Goal: Task Accomplishment & Management: Use online tool/utility

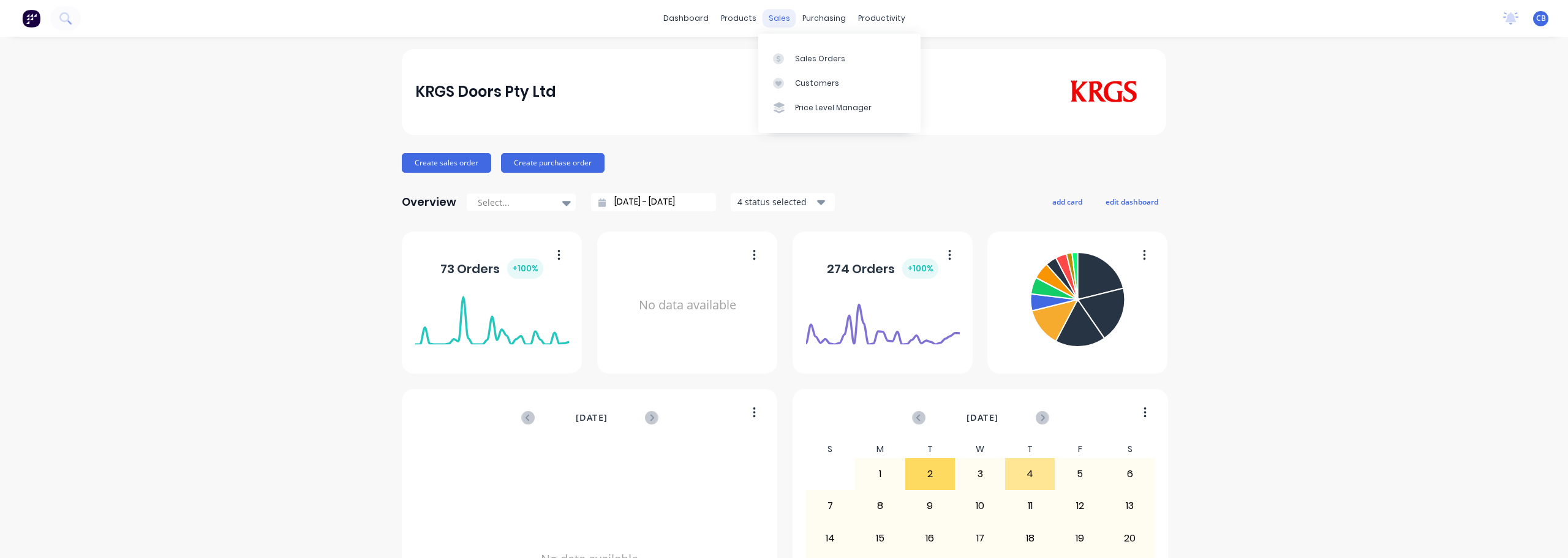
click at [778, 18] on div "sales" at bounding box center [779, 18] width 34 height 18
click at [807, 55] on div "Sales Orders" at bounding box center [820, 59] width 50 height 11
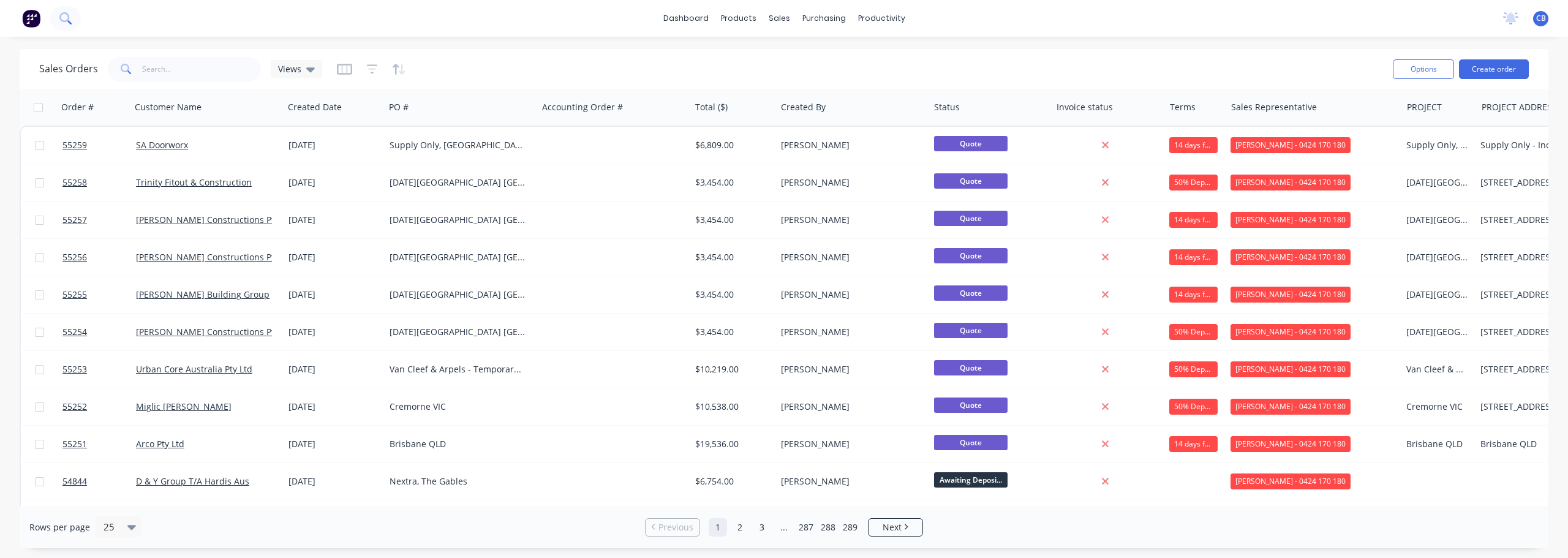
click at [66, 18] on icon at bounding box center [65, 17] width 11 height 11
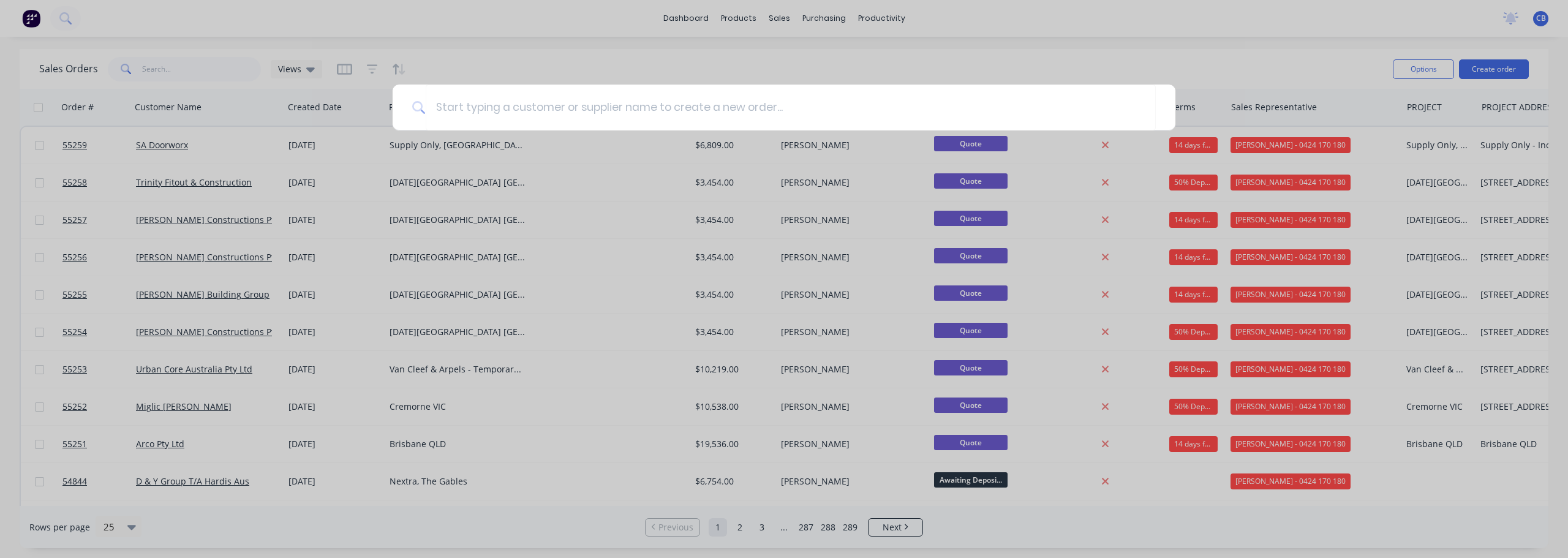
click at [132, 68] on div at bounding box center [784, 279] width 1568 height 558
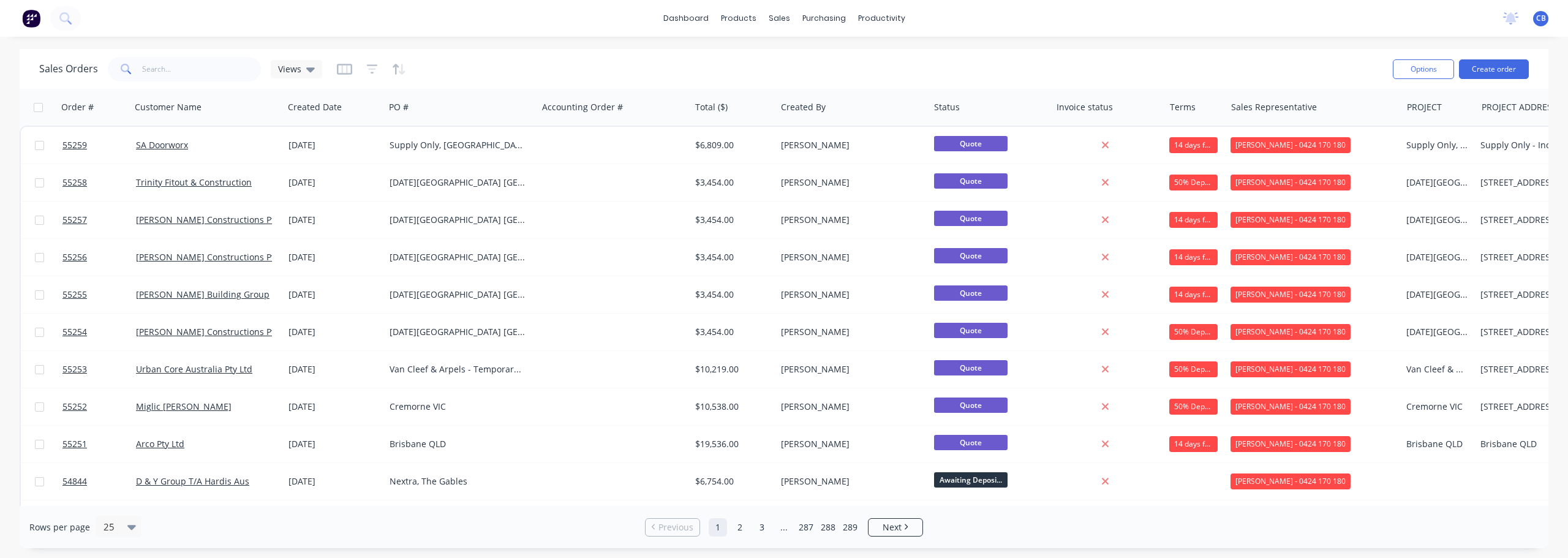
click at [132, 68] on span at bounding box center [125, 69] width 35 height 24
click at [155, 70] on input "text" at bounding box center [201, 69] width 119 height 24
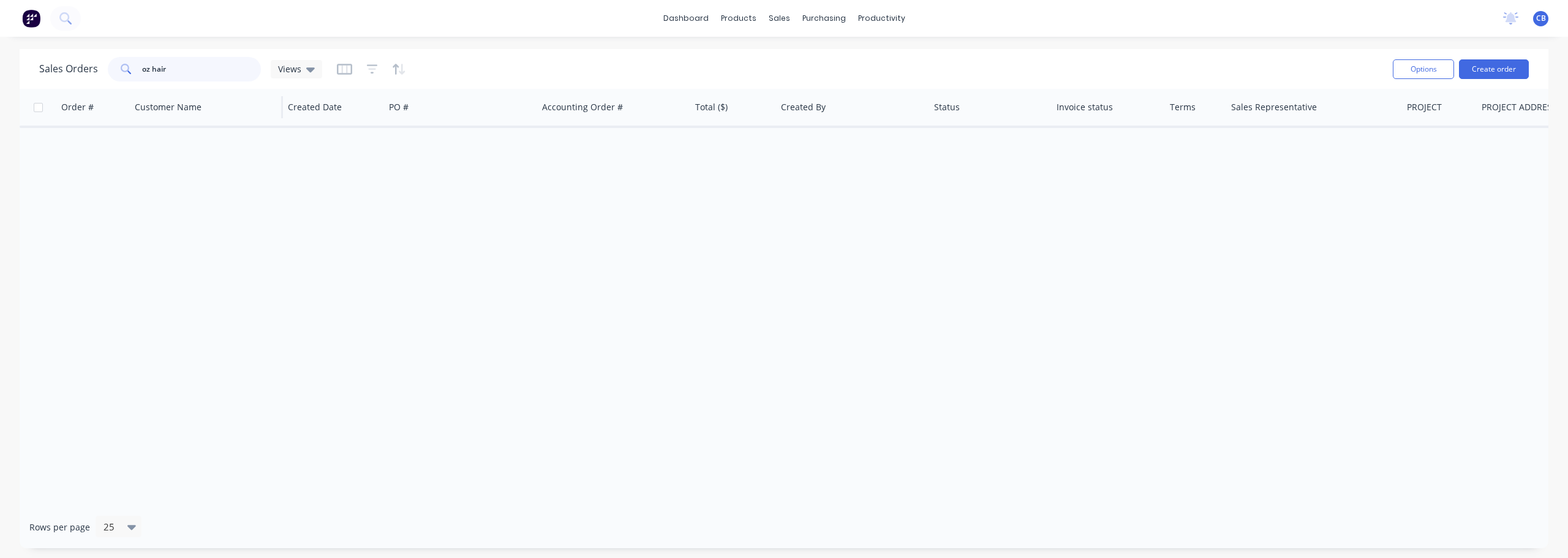
type input "oz hair"
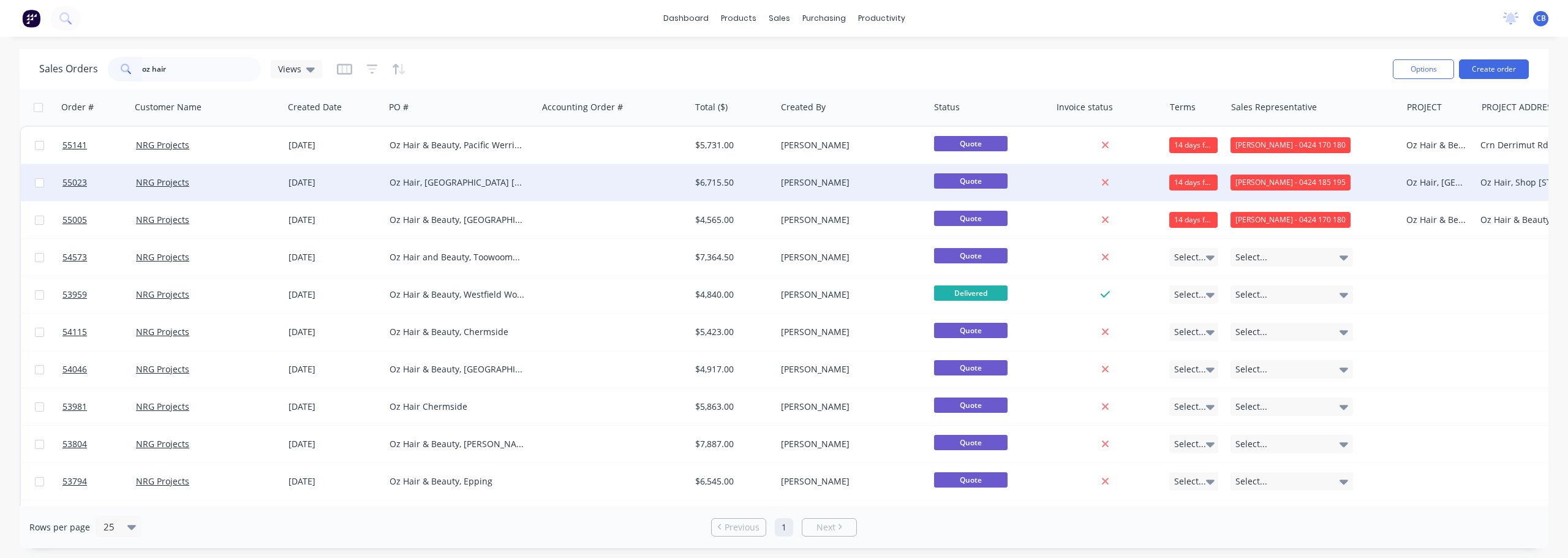
click at [424, 188] on div "Oz Hair, [GEOGRAPHIC_DATA] [GEOGRAPHIC_DATA]" at bounding box center [457, 183] width 136 height 12
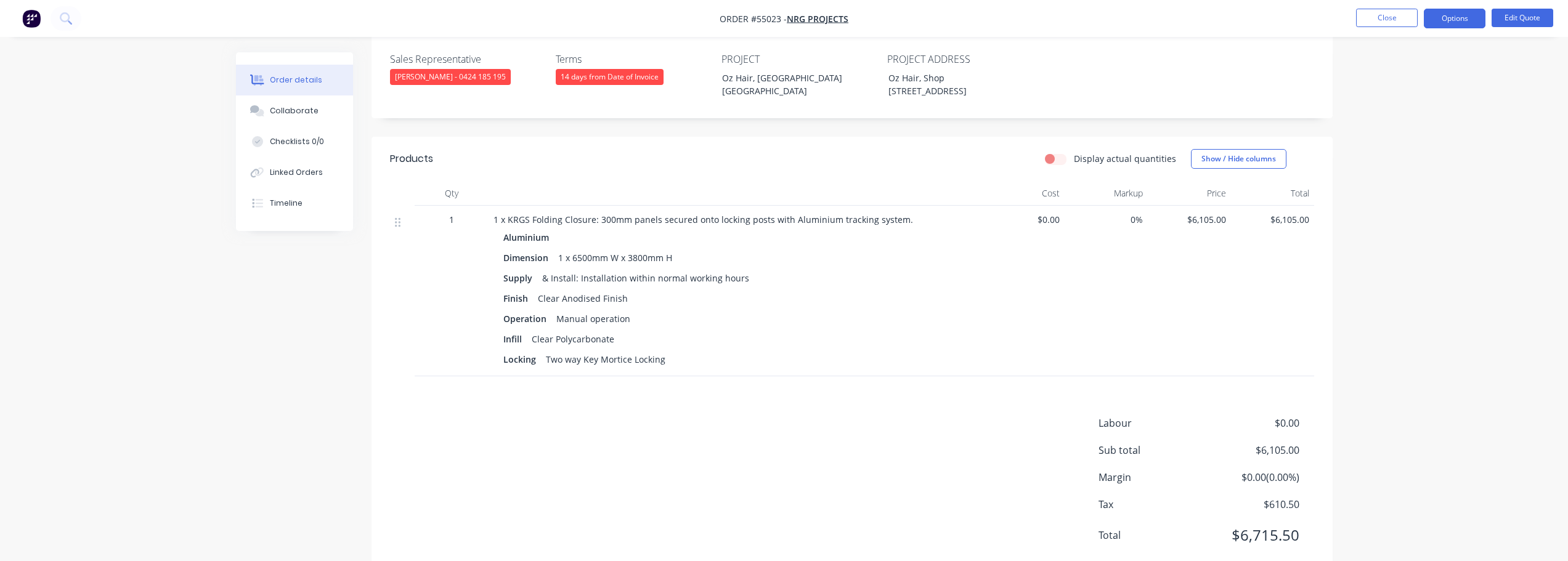
scroll to position [357, 0]
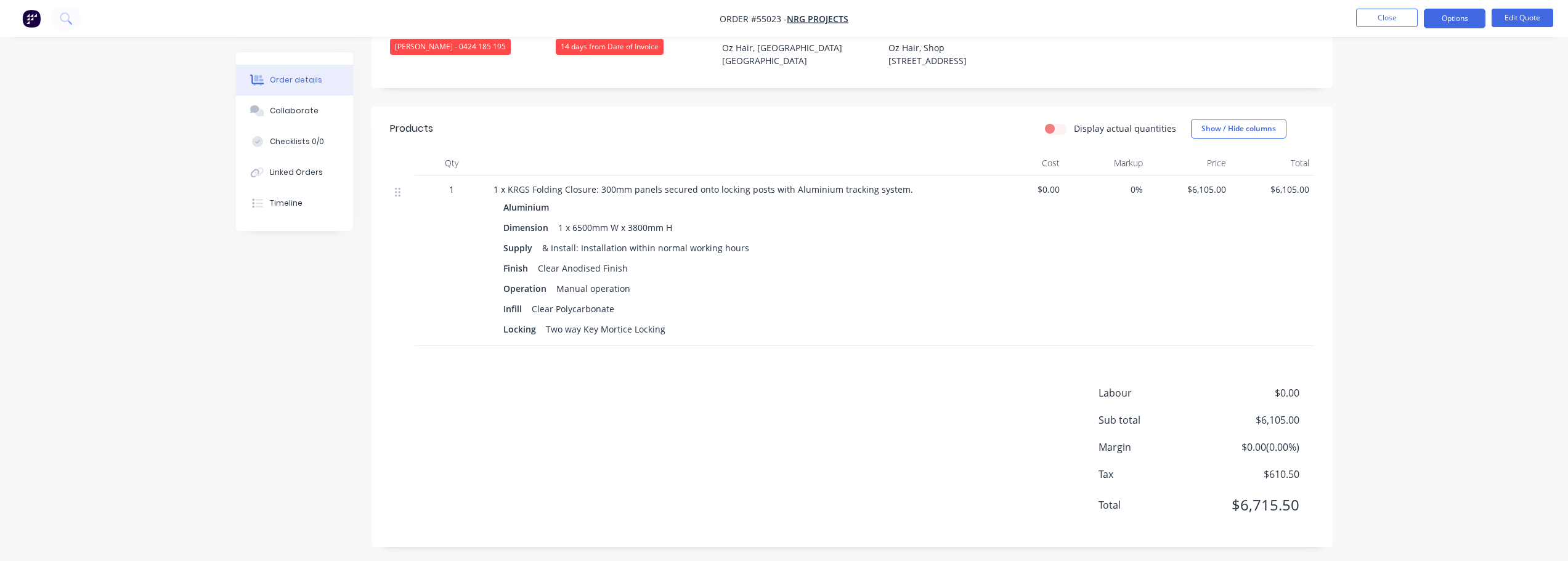
drag, startPoint x: 1454, startPoint y: 2, endPoint x: 1470, endPoint y: 130, distance: 129.0
click at [1470, 162] on div "Order details Collaborate Checklists 0/0 Linked Orders Timeline Order details C…" at bounding box center [784, 104] width 1568 height 923
